Goal: Check status: Check status

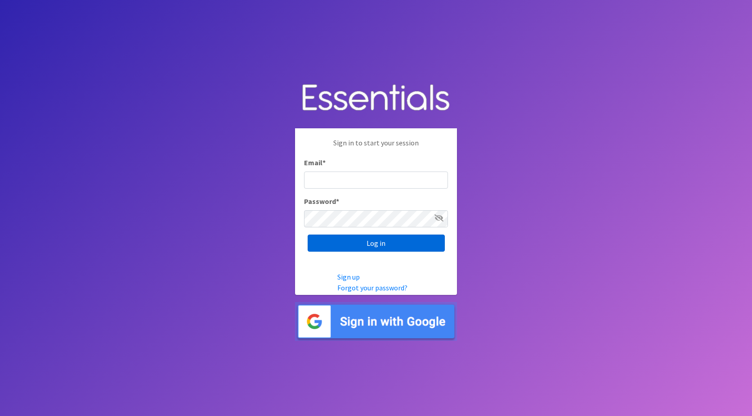
type input "jamie@nebraskadiaperbank.org"
click at [349, 239] on input "Log in" at bounding box center [376, 242] width 137 height 17
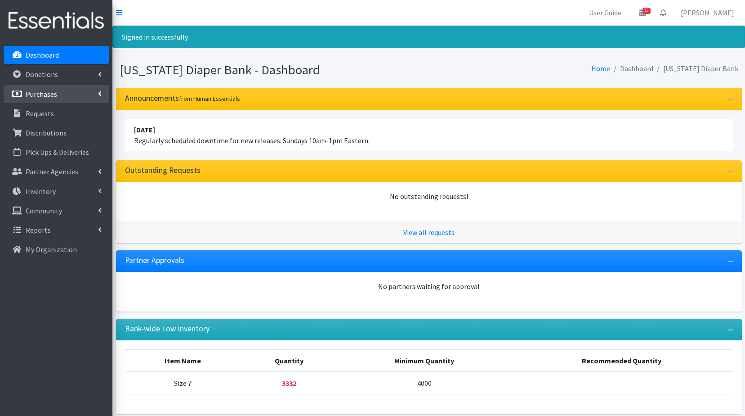
click at [49, 90] on p "Purchases" at bounding box center [41, 93] width 31 height 9
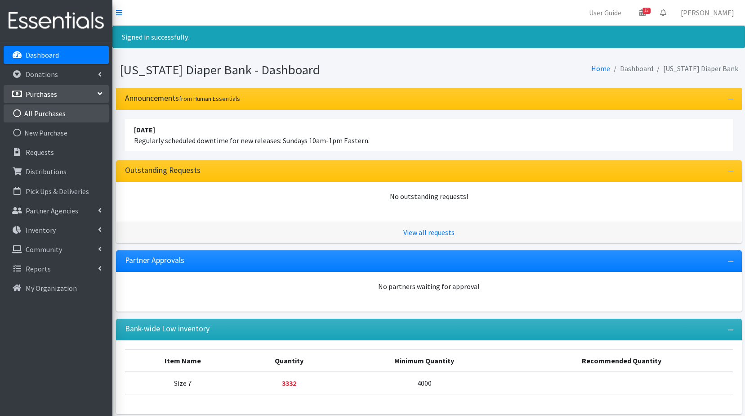
click at [35, 111] on link "All Purchases" at bounding box center [56, 113] width 105 height 18
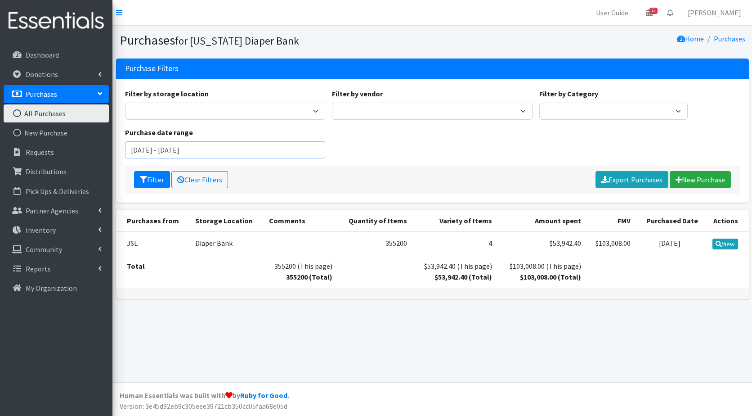
click at [210, 151] on input "July 23, 2025 - October 23, 2025" at bounding box center [225, 149] width 201 height 17
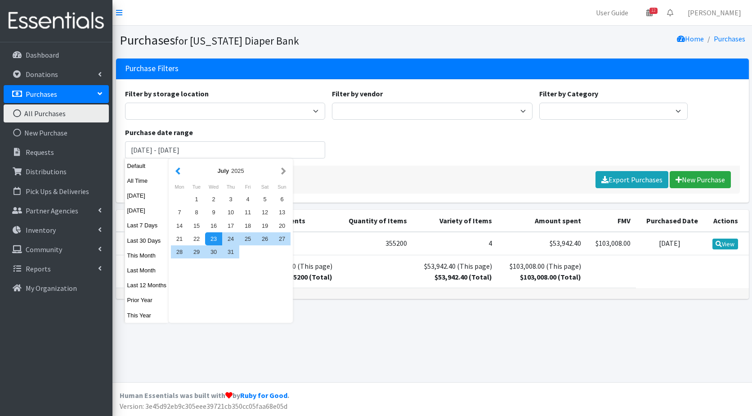
click at [178, 174] on button "button" at bounding box center [177, 170] width 9 height 11
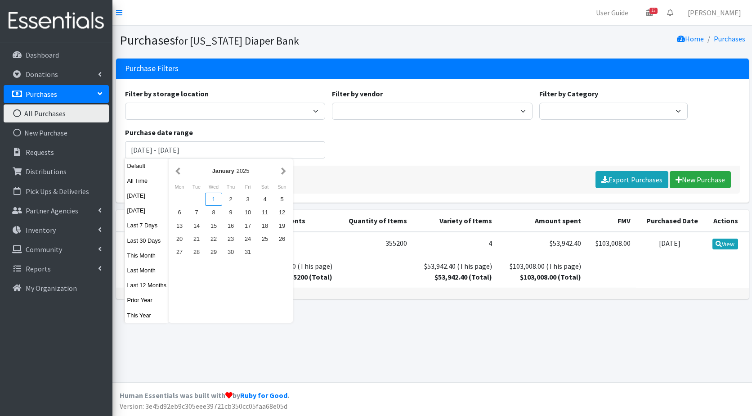
click at [212, 199] on div "1" at bounding box center [213, 198] width 17 height 13
click at [282, 170] on button "button" at bounding box center [283, 170] width 9 height 11
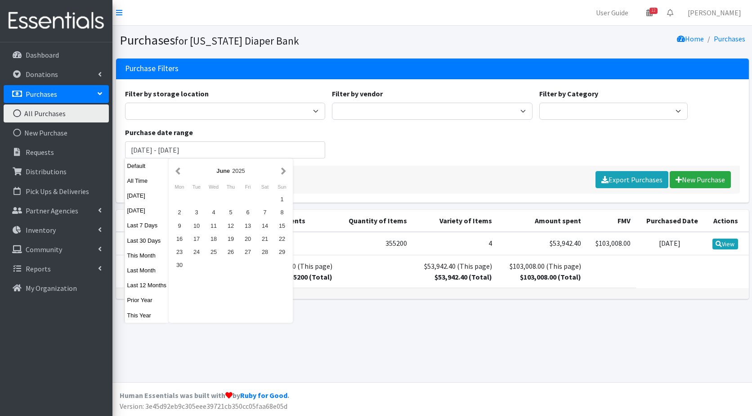
click at [282, 170] on button "button" at bounding box center [283, 170] width 9 height 11
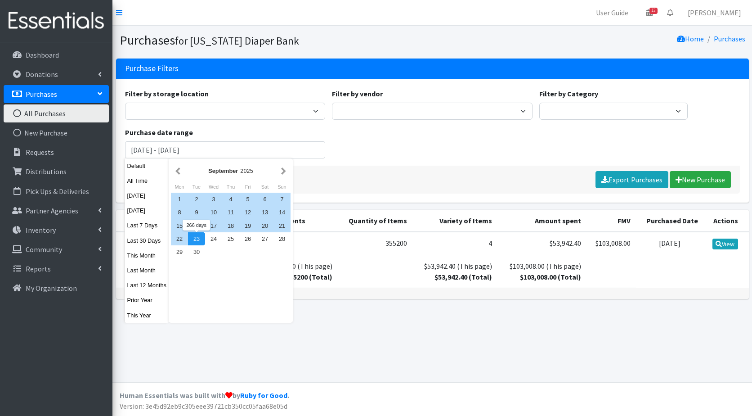
click at [200, 241] on div "23" at bounding box center [196, 238] width 17 height 13
type input "January 1, 2025 - September 23, 2025"
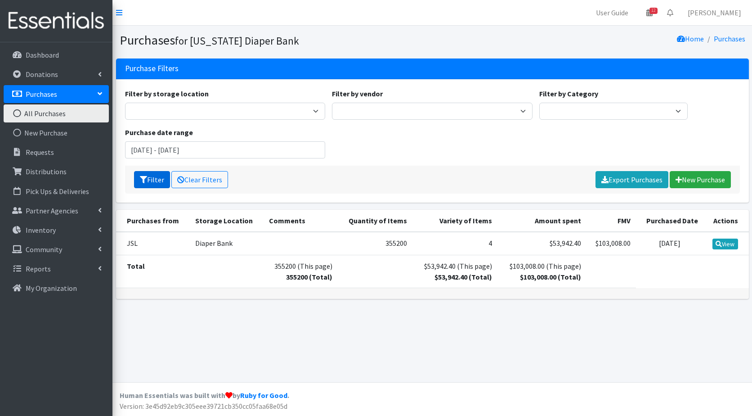
click at [149, 178] on button "Filter" at bounding box center [152, 179] width 36 height 17
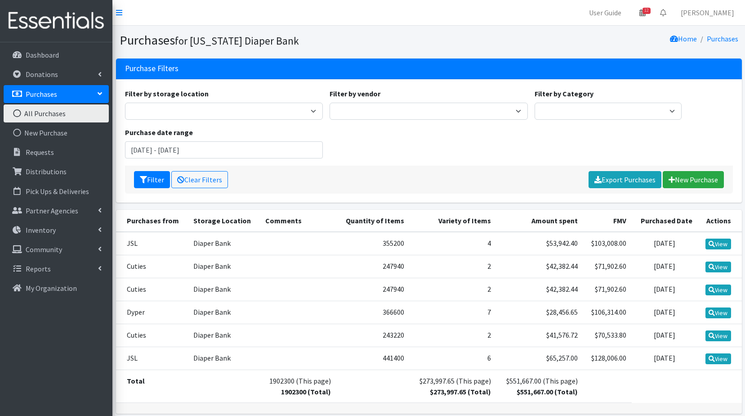
scroll to position [39, 0]
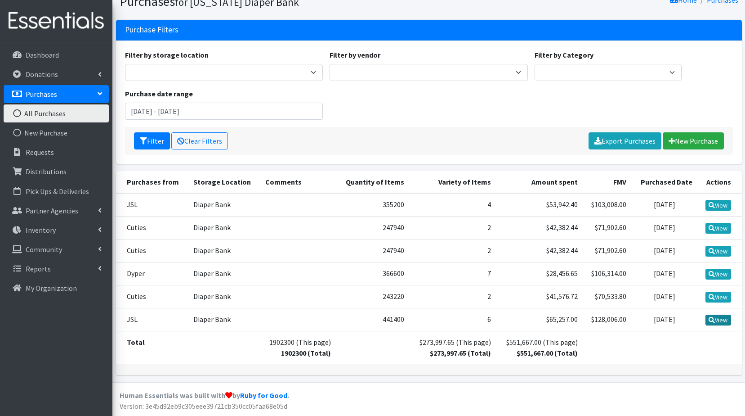
click at [721, 321] on link "View" at bounding box center [719, 319] width 26 height 11
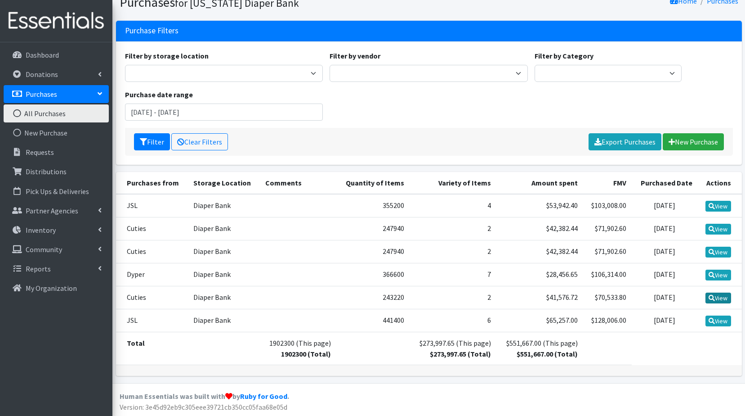
click at [721, 298] on link "View" at bounding box center [719, 297] width 26 height 11
click at [724, 277] on link "View" at bounding box center [719, 274] width 26 height 11
click at [715, 250] on link "View" at bounding box center [719, 251] width 26 height 11
click at [717, 231] on link "View" at bounding box center [719, 229] width 26 height 11
click at [725, 207] on link "View" at bounding box center [719, 206] width 26 height 11
